Goal: Transaction & Acquisition: Purchase product/service

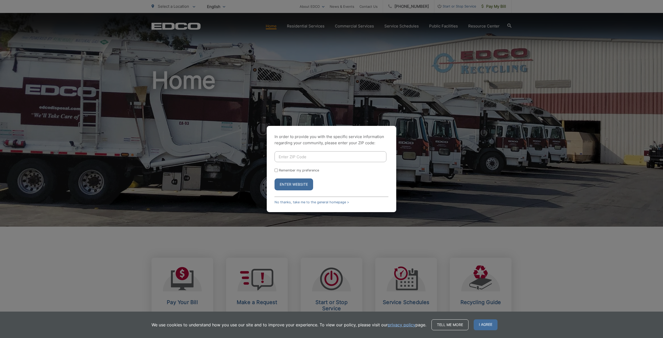
click at [347, 157] on input "Enter ZIP Code" at bounding box center [331, 156] width 112 height 11
type input "92069"
click at [275, 179] on button "Enter Website" at bounding box center [294, 185] width 39 height 12
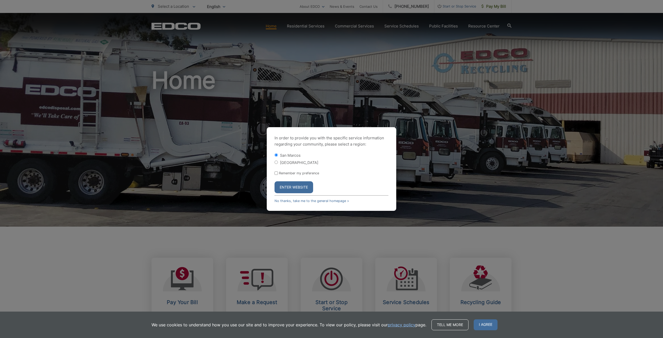
click at [304, 187] on button "Enter Website" at bounding box center [294, 187] width 39 height 12
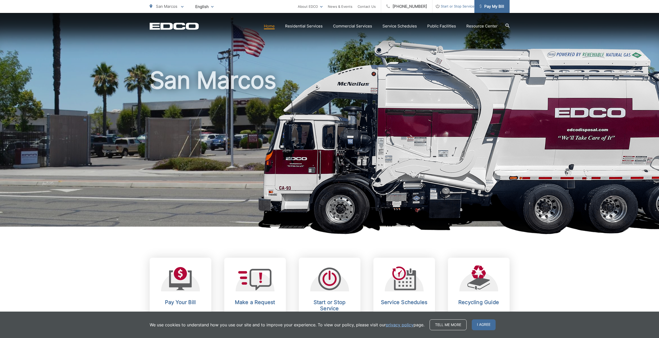
click at [490, 9] on span "Pay My Bill" at bounding box center [492, 6] width 25 height 6
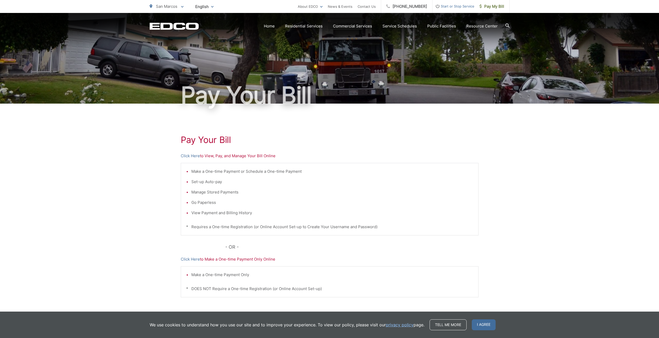
click at [232, 157] on p "Click Here to View, Pay, and Manage Your Bill Online" at bounding box center [330, 156] width 298 height 6
drag, startPoint x: 252, startPoint y: 155, endPoint x: 246, endPoint y: 156, distance: 6.0
click at [253, 155] on p "Click Here to View, Pay, and Manage Your Bill Online" at bounding box center [330, 156] width 298 height 6
click at [192, 156] on link "Click Here" at bounding box center [190, 156] width 19 height 6
